Goal: Task Accomplishment & Management: Use online tool/utility

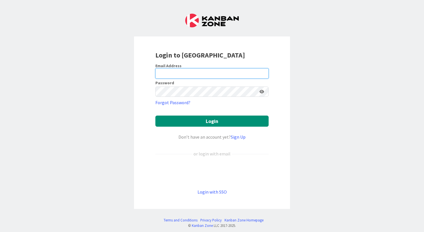
click at [211, 75] on input "email" at bounding box center [211, 73] width 113 height 10
type input "[EMAIL_ADDRESS][PERSON_NAME][DOMAIN_NAME]"
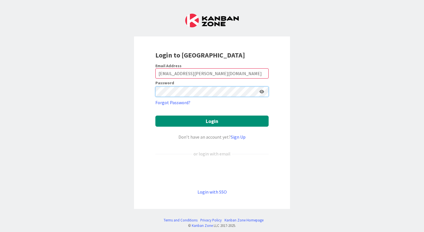
click at [212, 121] on button "Login" at bounding box center [211, 121] width 113 height 11
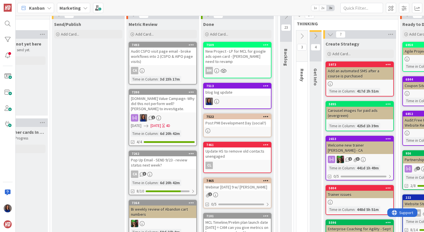
scroll to position [28, 425]
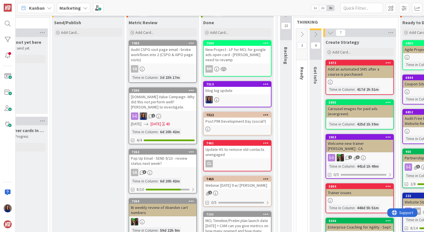
click at [174, 102] on div "[DOMAIN_NAME] Value Campaign -Why did this not perform well? [PERSON_NAME] to i…" at bounding box center [162, 102] width 67 height 18
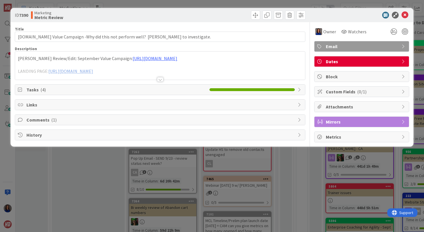
click at [161, 79] on div at bounding box center [160, 79] width 6 height 5
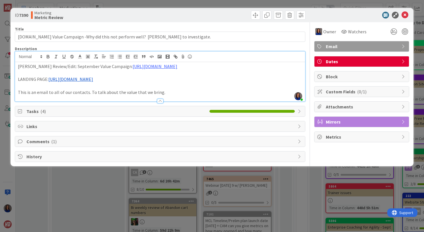
click at [92, 196] on div "ID 7390 Marketing Metric Review Title 82 / 128 [DOMAIN_NAME] Value Campaign -Wh…" at bounding box center [212, 116] width 424 height 232
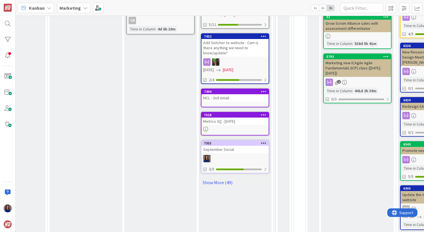
scroll to position [268, 427]
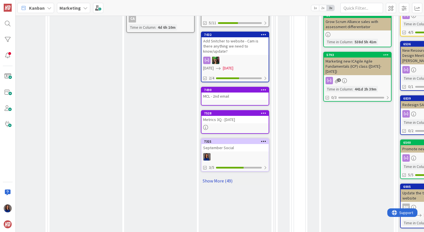
click at [212, 176] on link "Show More (49)" at bounding box center [235, 180] width 68 height 9
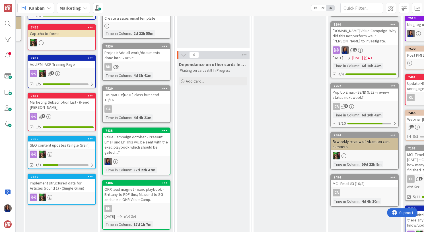
scroll to position [95, 223]
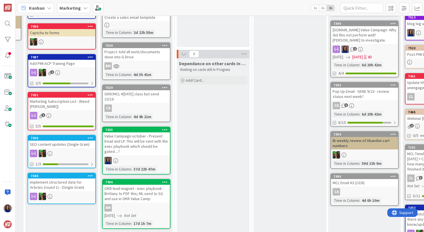
click at [152, 147] on div "Value Campaign october - Present Email and LP. This will be sent with the exec …" at bounding box center [136, 143] width 67 height 23
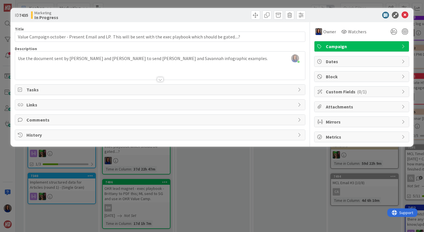
click at [200, 179] on div "ID 7435 Marketing In Progress Title 115 / 128 Value Campaign october - Present …" at bounding box center [212, 116] width 424 height 232
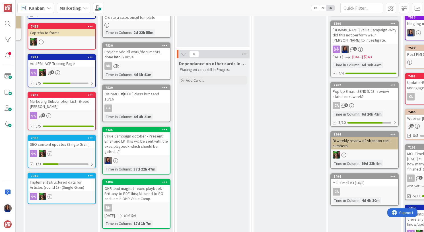
click at [146, 149] on div "Value Campaign october - Present Email and LP. This will be sent with the exec …" at bounding box center [136, 143] width 67 height 23
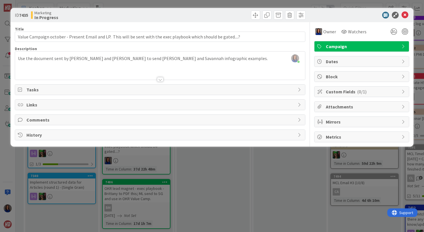
click at [75, 91] on span "Tasks" at bounding box center [160, 89] width 269 height 7
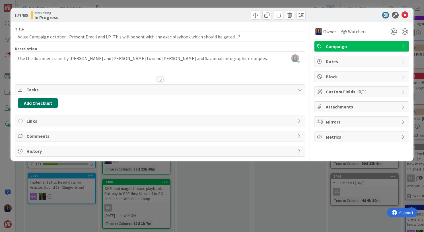
click at [39, 105] on button "Add Checklist" at bounding box center [38, 103] width 40 height 10
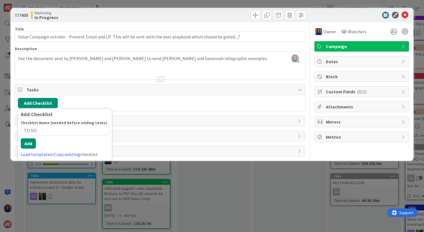
type input "TO DO"
click at [26, 145] on button "Add" at bounding box center [28, 143] width 15 height 10
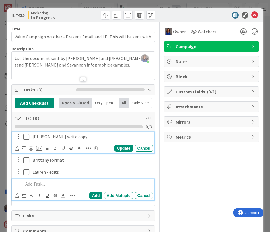
click at [78, 138] on p "[PERSON_NAME] write copy" at bounding box center [91, 137] width 118 height 7
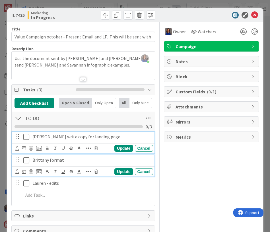
click at [69, 159] on p "Brittany format" at bounding box center [91, 160] width 118 height 7
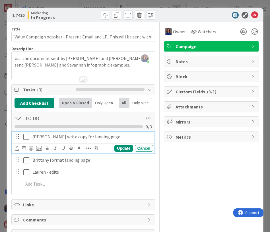
click at [25, 137] on icon at bounding box center [26, 137] width 6 height 7
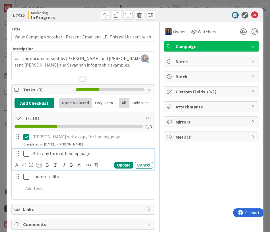
click at [26, 152] on icon at bounding box center [26, 153] width 6 height 7
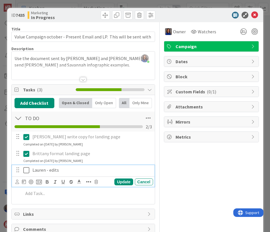
click at [69, 168] on p "Lauren - edits" at bounding box center [91, 170] width 118 height 7
click at [50, 169] on p "[PERSON_NAME] - edits to landing page" at bounding box center [91, 170] width 118 height 7
click at [109, 168] on p "[PERSON_NAME] - make edits to landing page" at bounding box center [91, 170] width 118 height 7
click at [123, 180] on div "Update" at bounding box center [123, 182] width 19 height 7
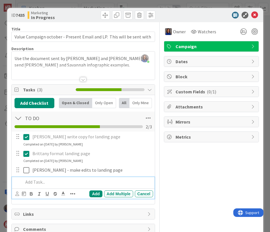
click at [37, 183] on p at bounding box center [87, 182] width 128 height 7
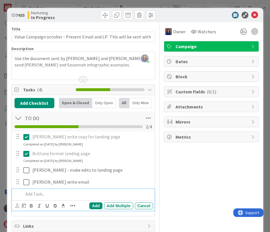
click at [26, 153] on icon at bounding box center [26, 153] width 6 height 7
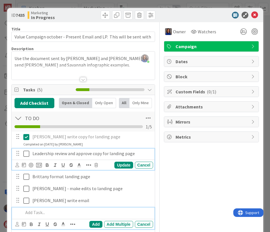
click at [28, 153] on icon at bounding box center [26, 153] width 6 height 7
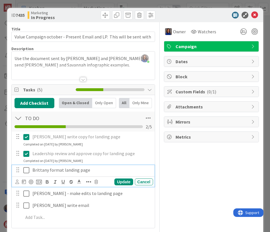
click at [26, 170] on icon at bounding box center [26, 170] width 6 height 7
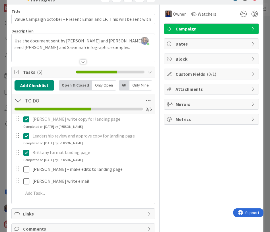
scroll to position [21, 0]
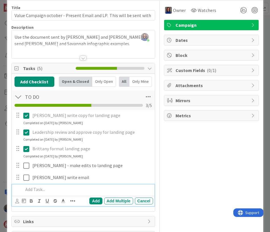
click at [39, 190] on p at bounding box center [87, 189] width 128 height 7
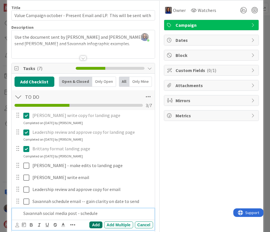
click at [94, 224] on div "Add" at bounding box center [95, 225] width 13 height 7
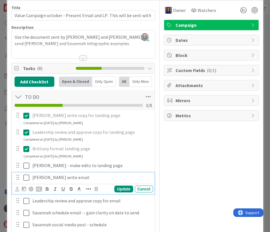
click at [26, 178] on icon at bounding box center [26, 177] width 6 height 7
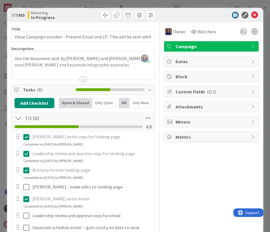
scroll to position [0, 0]
click at [142, 5] on div "ID 7435 Marketing In Progress Title 115 / 128 Value Campaign october - Present …" at bounding box center [135, 116] width 270 height 232
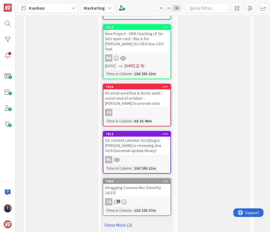
scroll to position [312, 222]
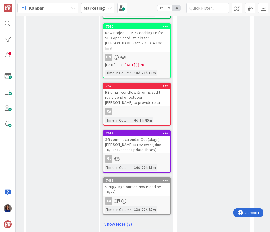
click at [152, 141] on div "SG content calendar Oct (blogs) - [PERSON_NAME] is reviewing due 10/9 (Savannah…" at bounding box center [136, 145] width 67 height 18
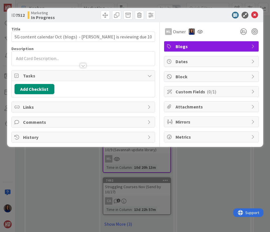
click at [82, 168] on div "ID 7512 Marketing In Progress Title 89 / 128 SG content calendar Oct (blogs) - …" at bounding box center [135, 116] width 270 height 232
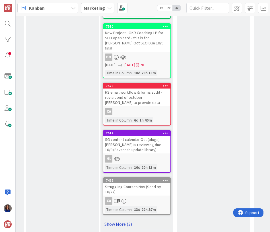
click at [121, 220] on link "Show More (3)" at bounding box center [137, 224] width 68 height 9
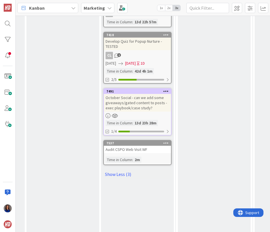
scroll to position [500, 222]
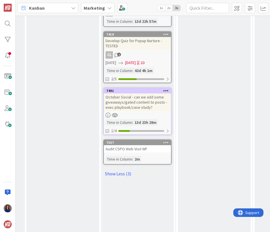
click at [151, 102] on div "October Social - can we add some giveaways/gated content to posts - exec playbo…" at bounding box center [137, 102] width 67 height 18
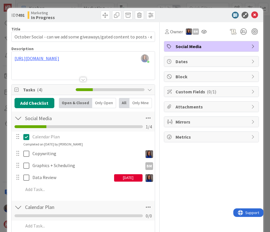
click at [204, 5] on div "ID 7491 Marketing In Progress Title 93 / 128 October Social - can we add some g…" at bounding box center [135, 116] width 270 height 232
